Goal: Transaction & Acquisition: Book appointment/travel/reservation

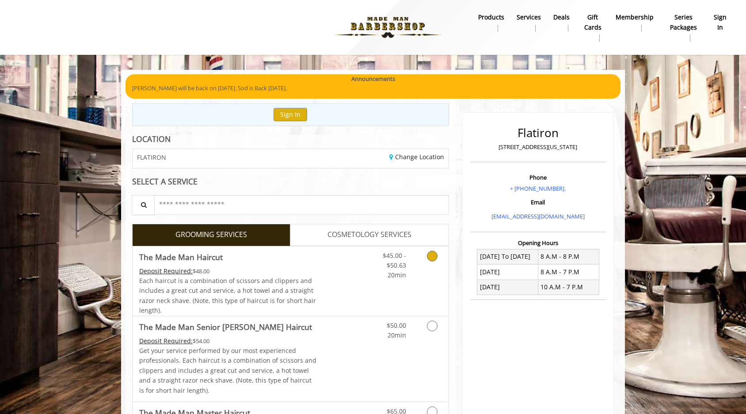
click at [379, 273] on link "$45.00 - $50.63 20min" at bounding box center [387, 263] width 37 height 34
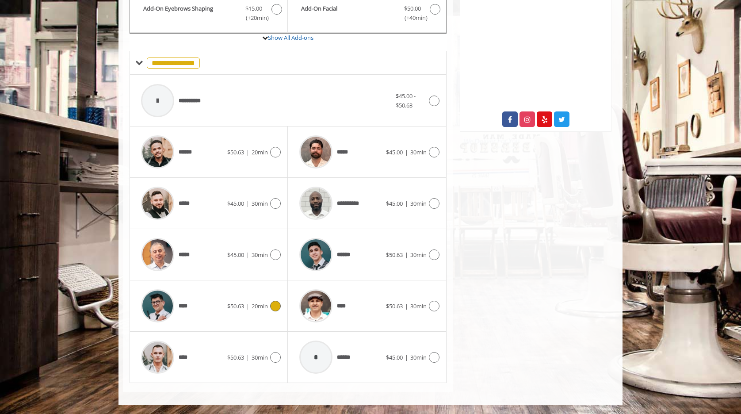
click at [267, 304] on span "20min" at bounding box center [259, 306] width 16 height 8
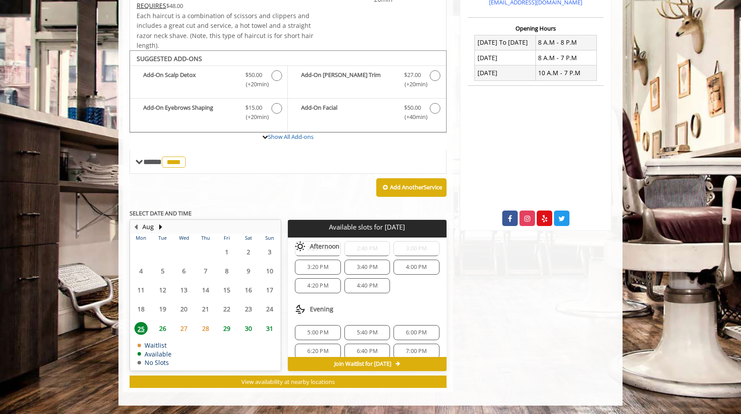
scroll to position [79, 0]
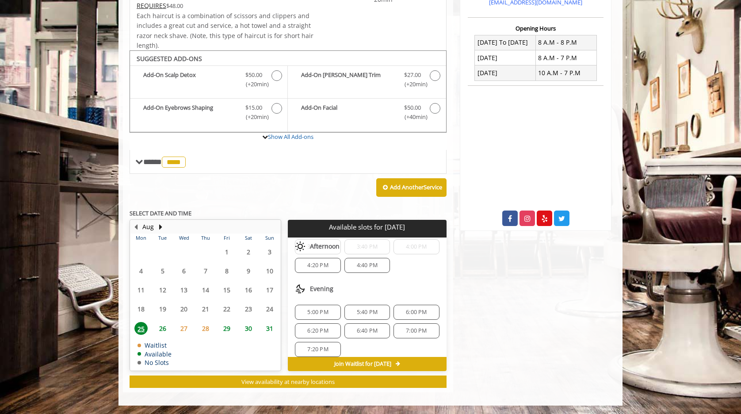
click at [364, 308] on span "5:40 PM" at bounding box center [367, 311] width 21 height 7
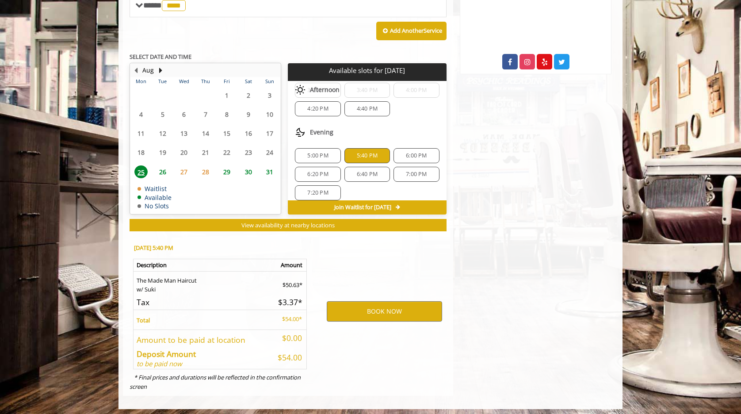
scroll to position [374, 0]
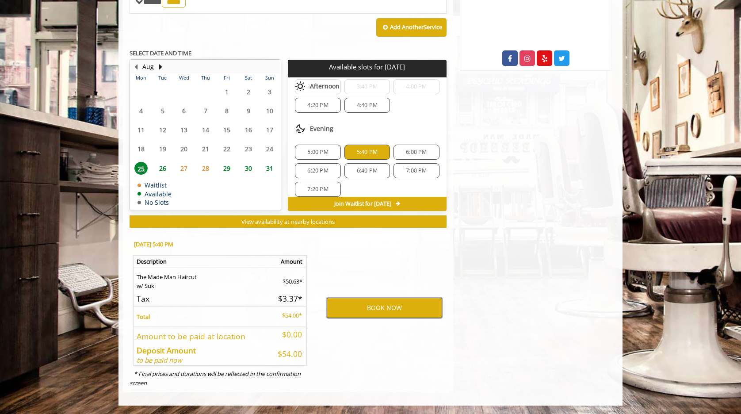
click at [395, 310] on button "BOOK NOW" at bounding box center [384, 307] width 115 height 20
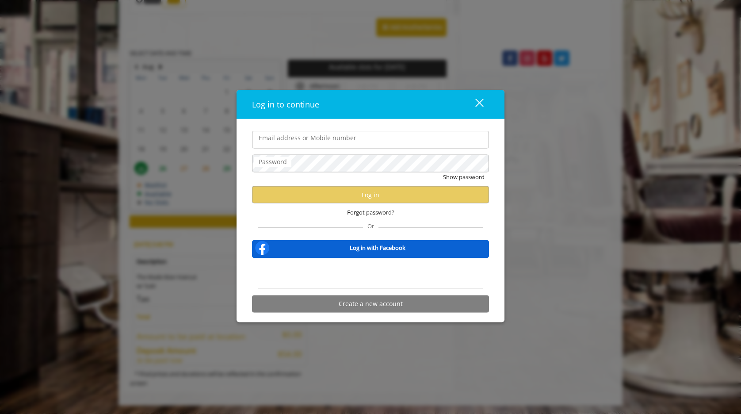
type input "*"
type input "**********"
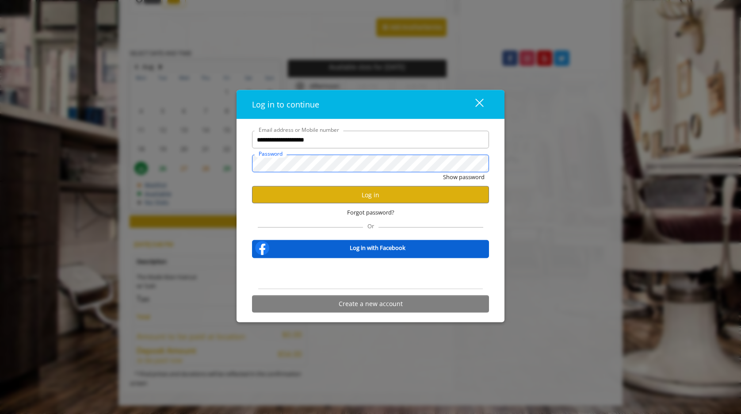
click at [443, 172] on button "Show password" at bounding box center [464, 176] width 42 height 9
click at [411, 196] on button "Log in" at bounding box center [370, 194] width 237 height 17
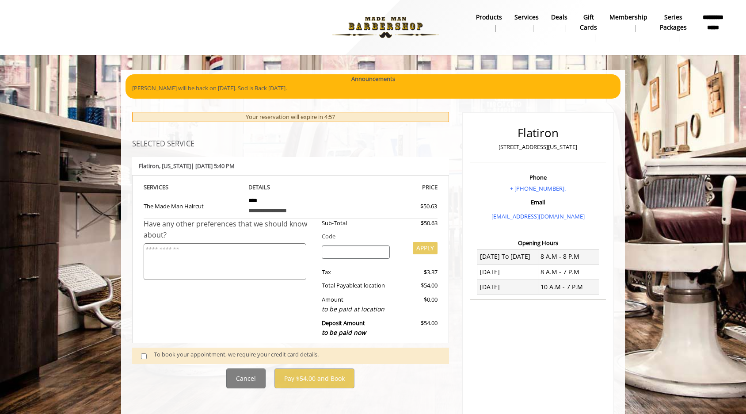
scroll to position [53, 0]
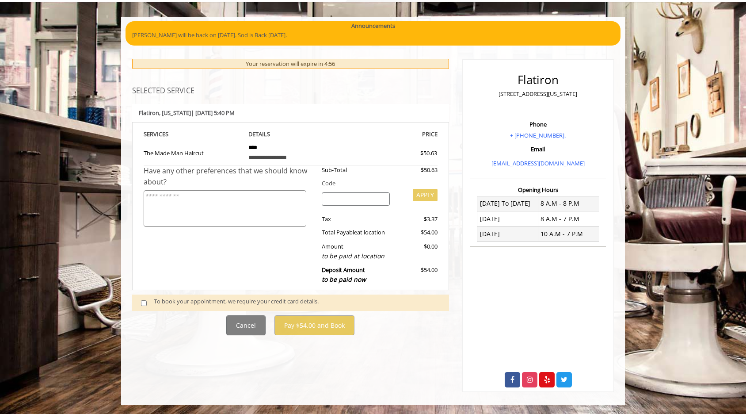
click at [137, 301] on span at bounding box center [147, 302] width 26 height 12
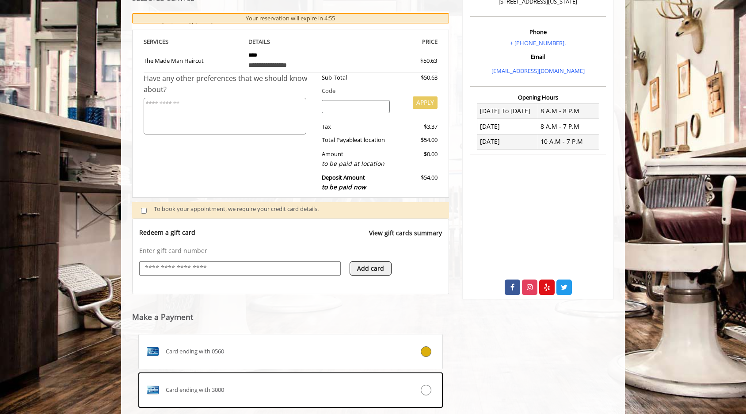
scroll to position [148, 0]
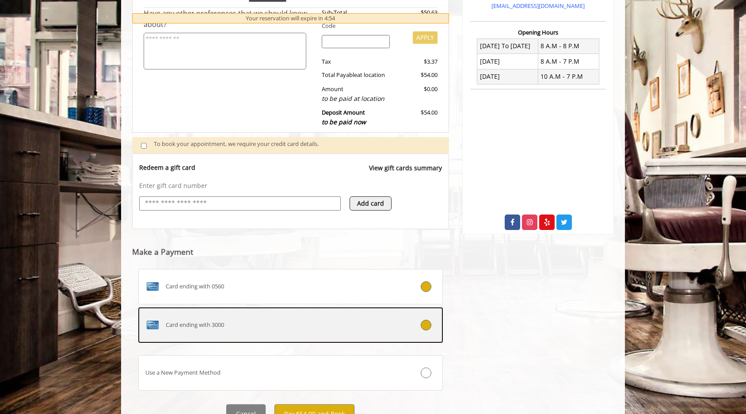
click at [348, 319] on div "Card ending with 3000" at bounding box center [265, 325] width 253 height 14
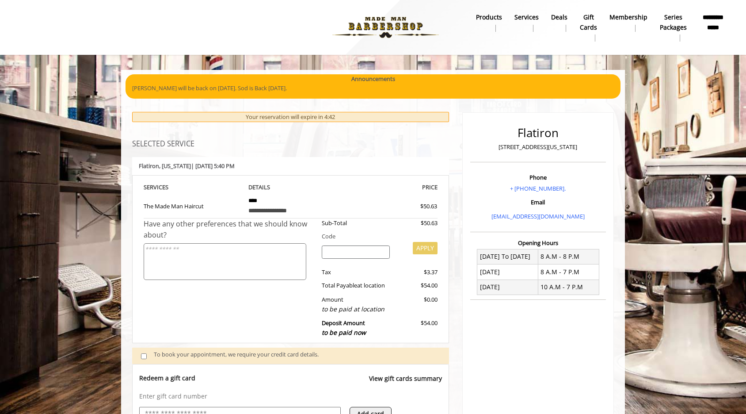
scroll to position [251, 0]
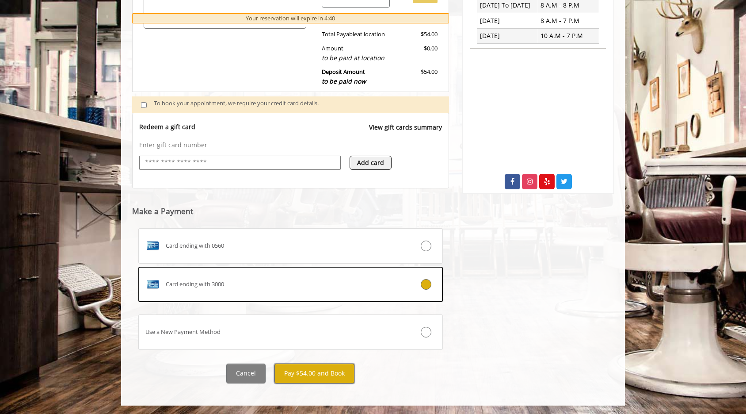
click at [343, 374] on button "Pay $54.00 and Book" at bounding box center [314, 373] width 80 height 20
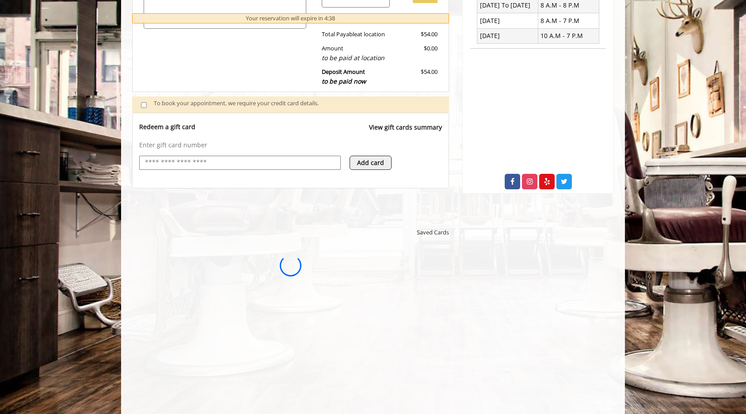
scroll to position [0, 0]
